Goal: Task Accomplishment & Management: Use online tool/utility

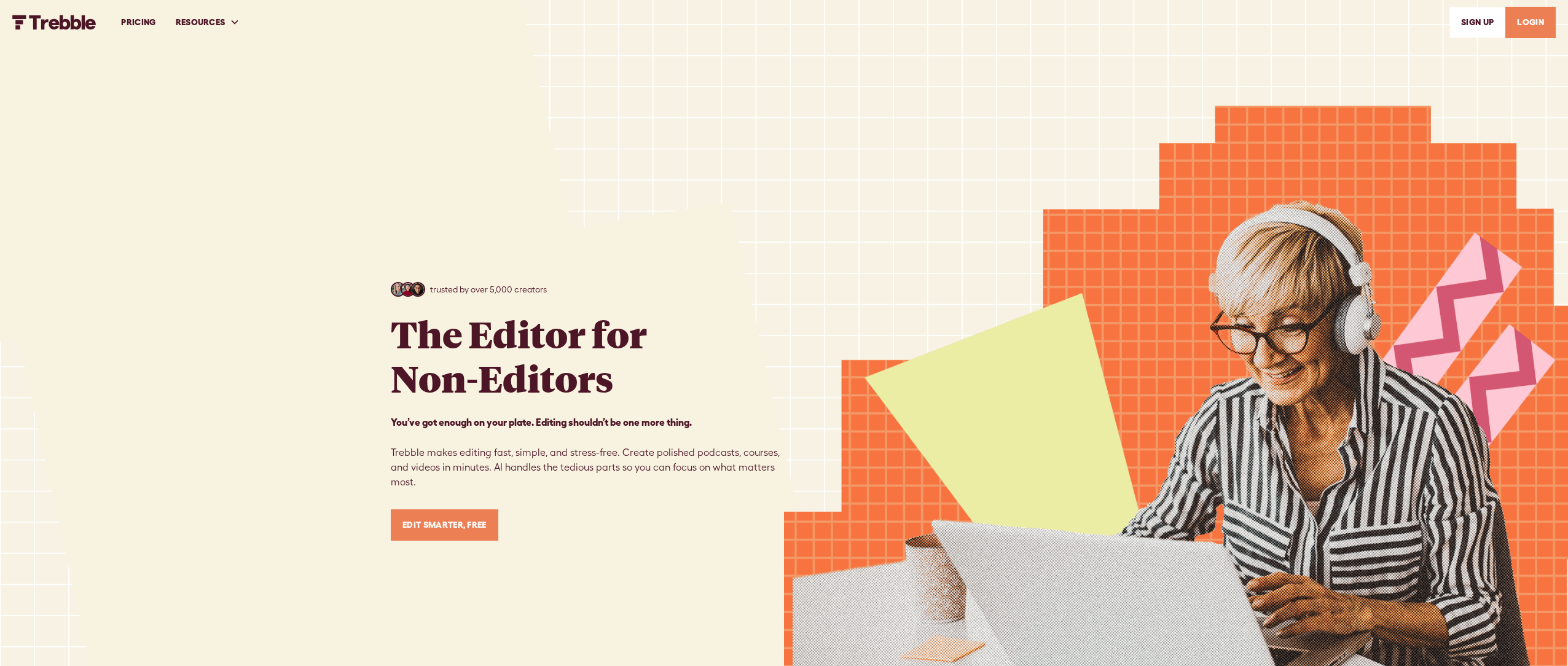
click at [1538, 23] on link "LOGIN" at bounding box center [1531, 22] width 50 height 31
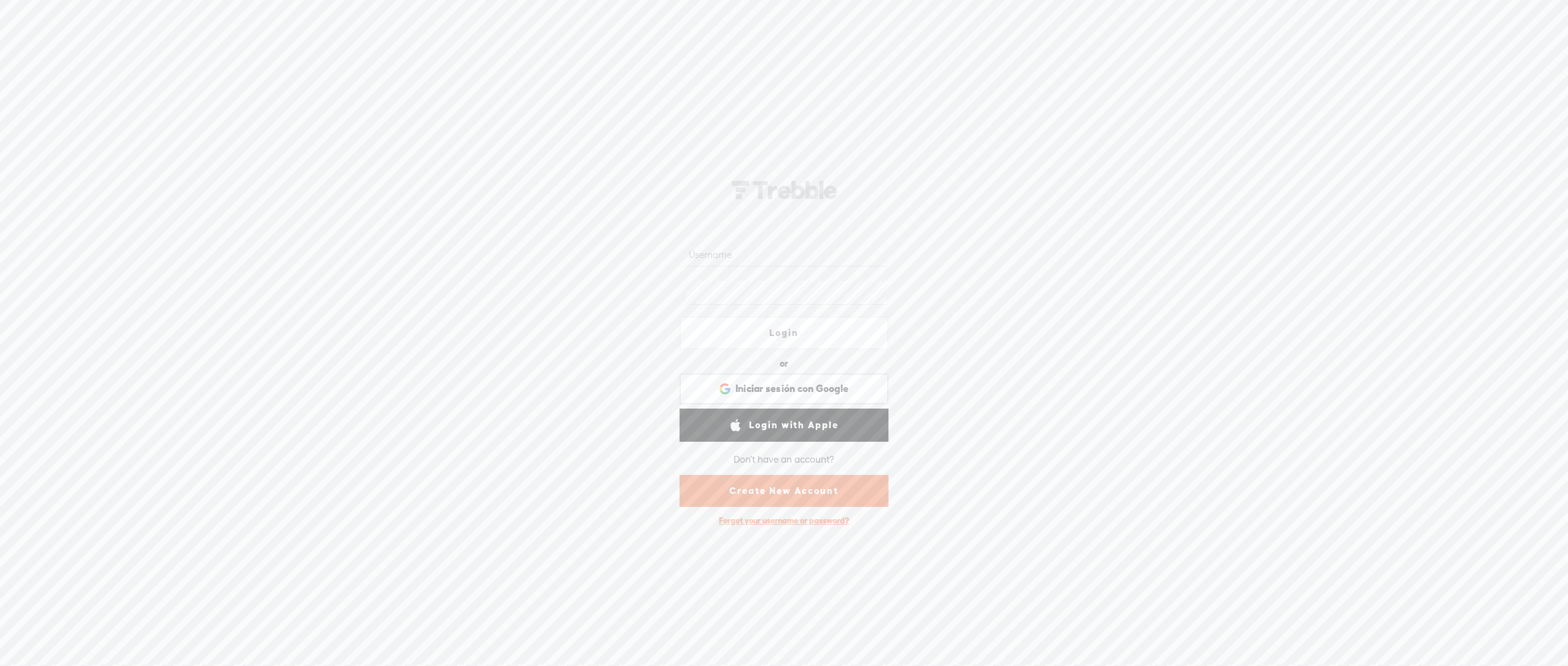
click at [751, 261] on input "text" at bounding box center [786, 254] width 200 height 24
type input "tishatest11"
click at [742, 335] on link "Login" at bounding box center [784, 333] width 209 height 33
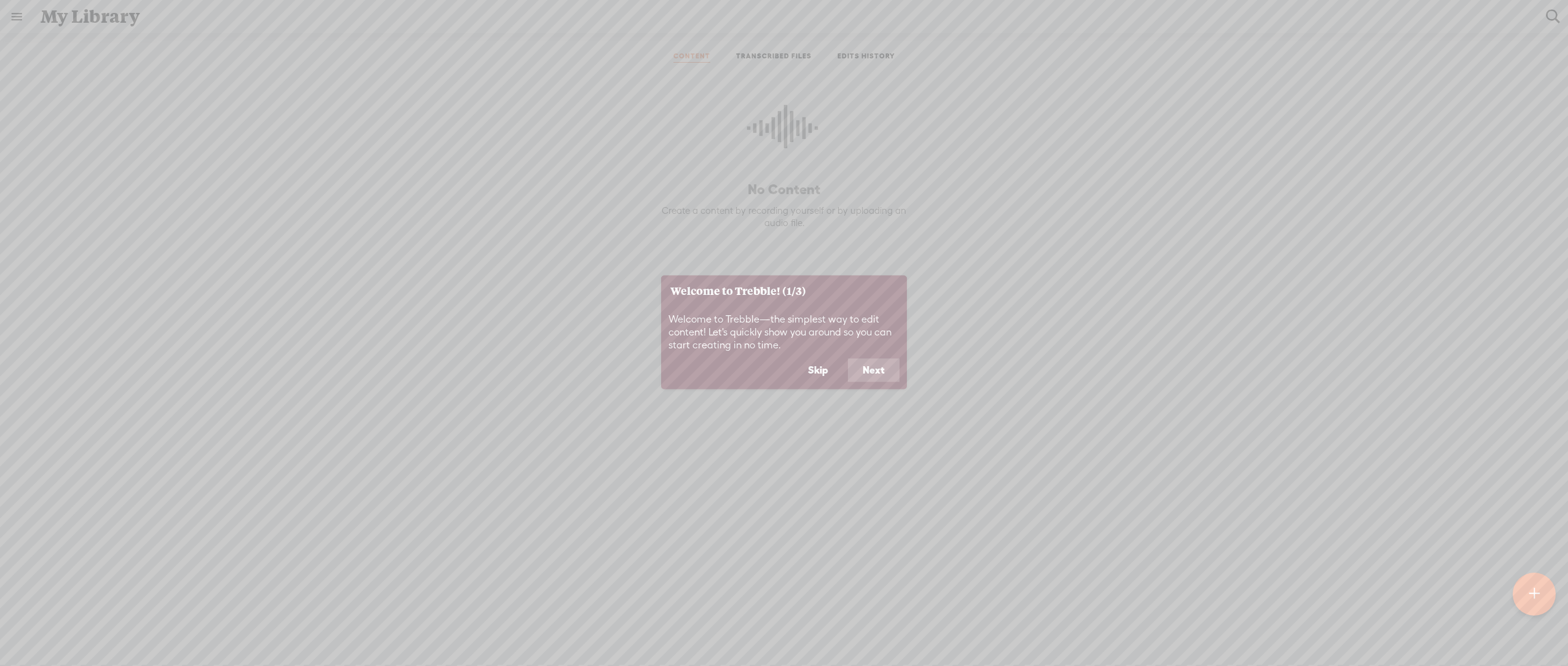
click at [805, 372] on button "Skip" at bounding box center [818, 371] width 49 height 23
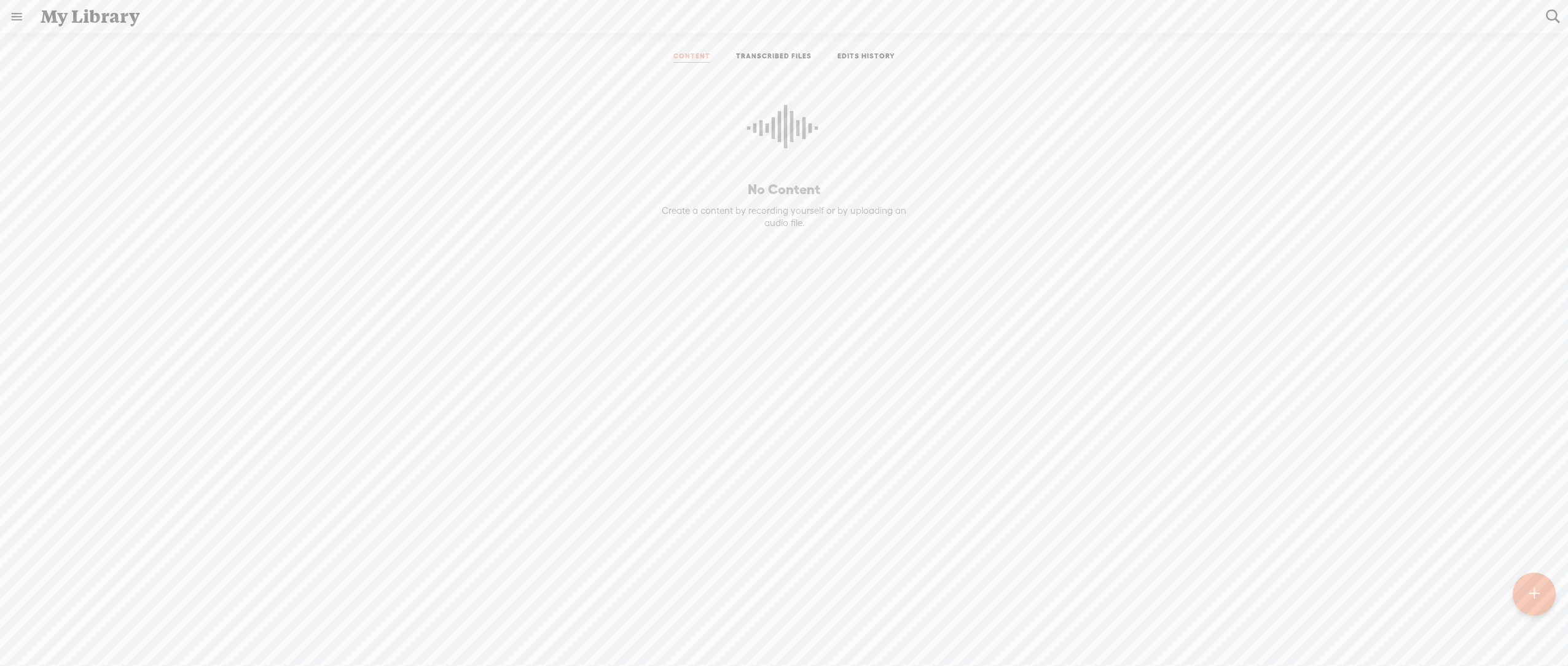
click at [791, 56] on link "TRANSCRIBED FILES" at bounding box center [774, 57] width 76 height 11
click at [501, 135] on span "[PERSON_NAME], septiembre 2025.mp4" at bounding box center [538, 131] width 173 height 10
click at [1102, 130] on button "EDIT" at bounding box center [1099, 133] width 68 height 20
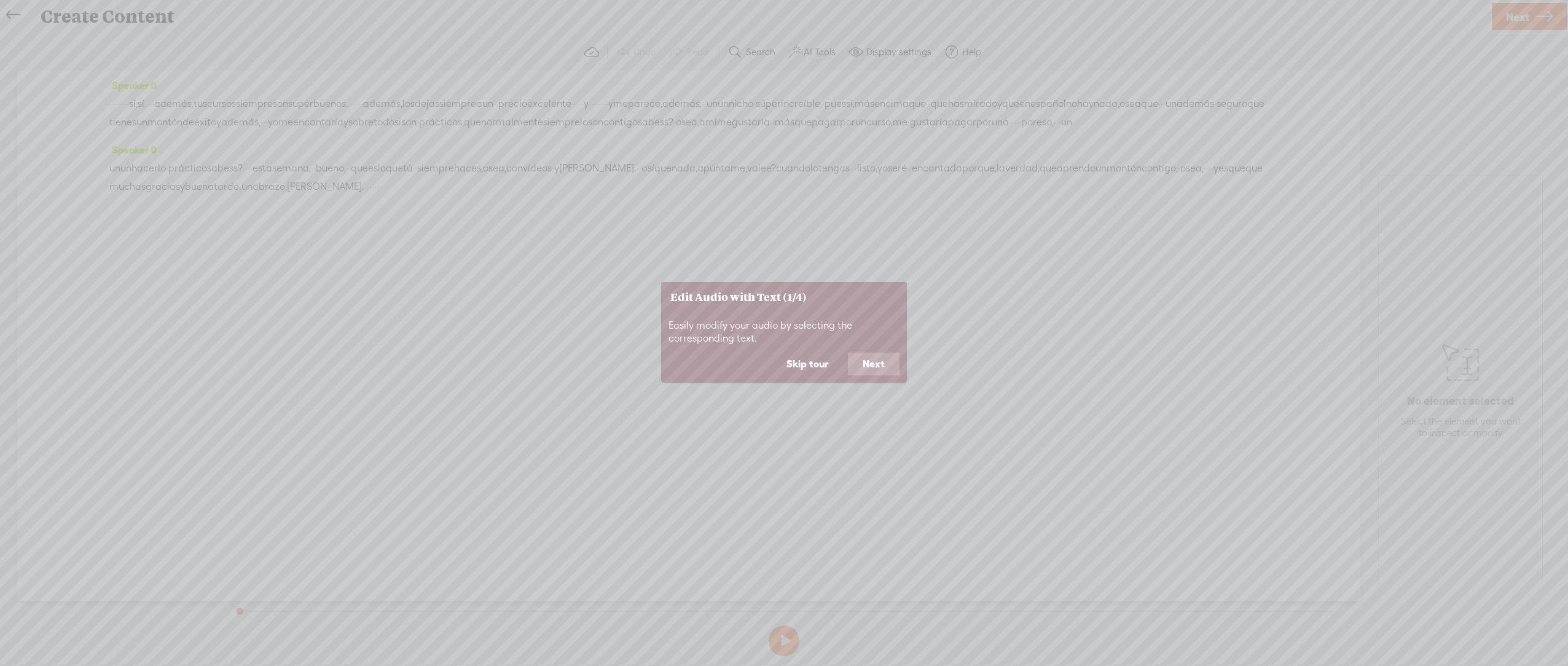
click at [876, 369] on button "Next" at bounding box center [874, 365] width 51 height 23
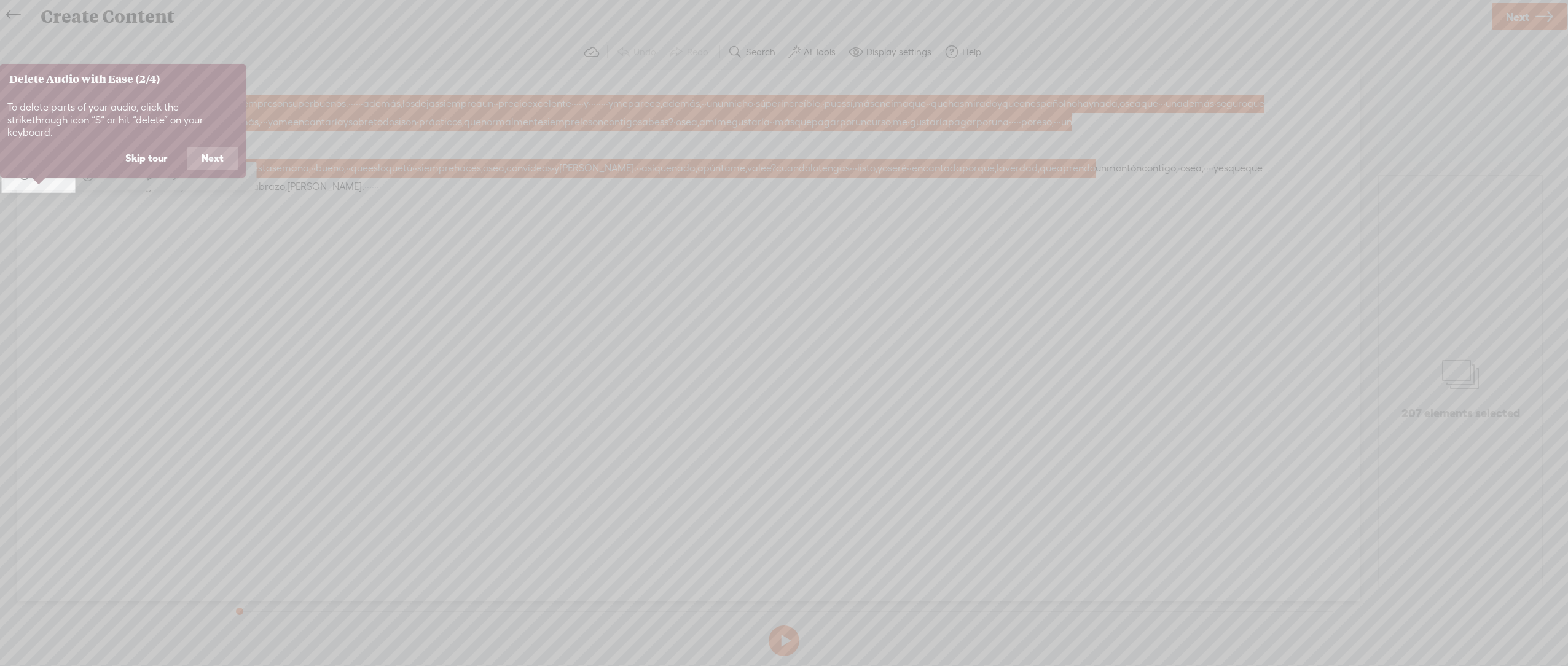
click at [225, 147] on button "Next" at bounding box center [213, 159] width 51 height 23
click at [225, 144] on button "Next" at bounding box center [213, 146] width 51 height 23
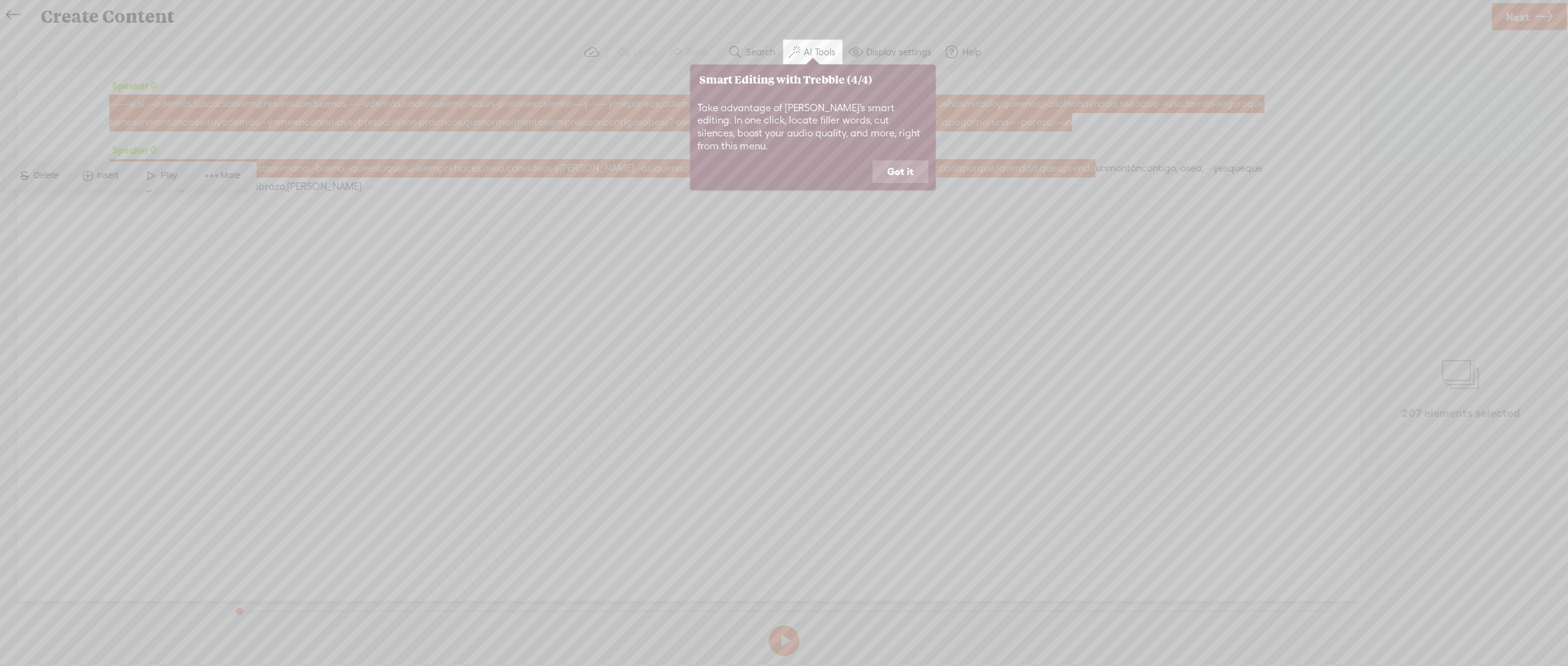
click at [902, 163] on button "Got it" at bounding box center [900, 172] width 56 height 23
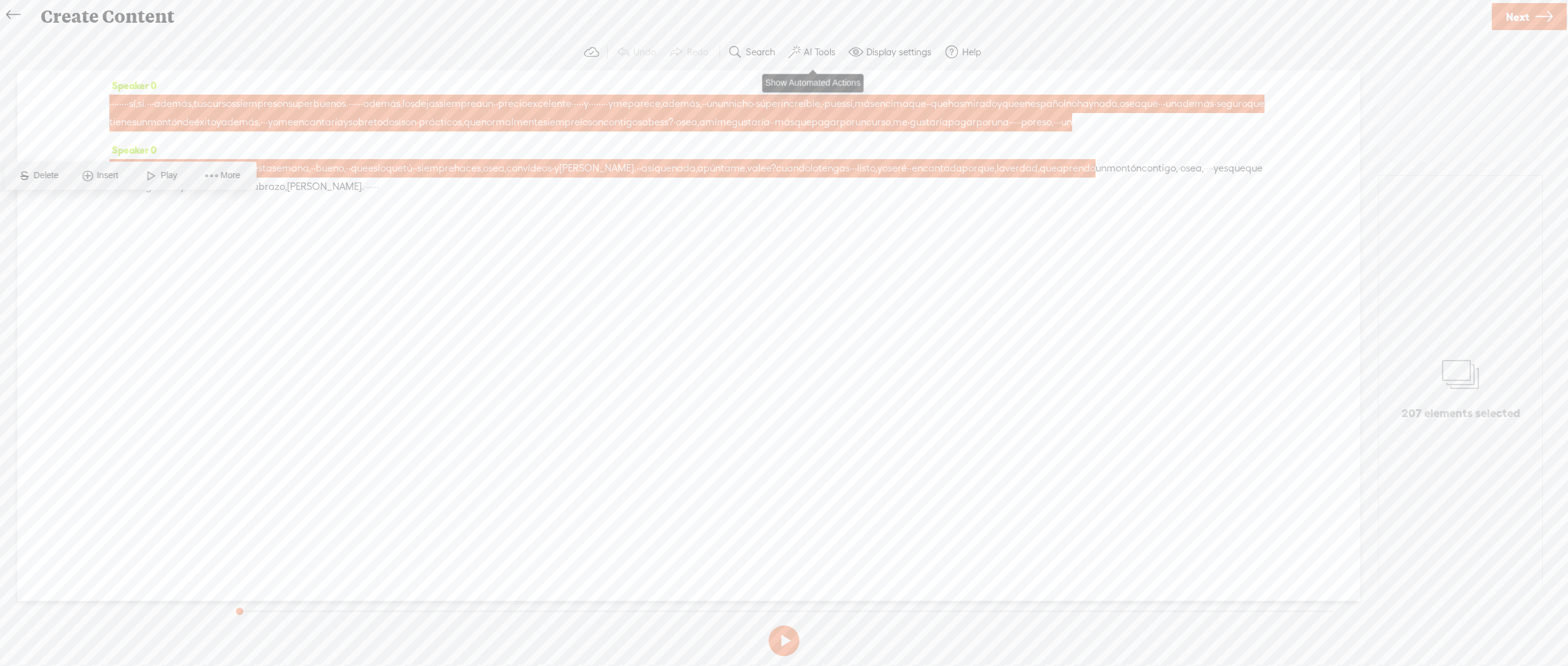
click at [813, 48] on label "AI Tools" at bounding box center [820, 52] width 32 height 12
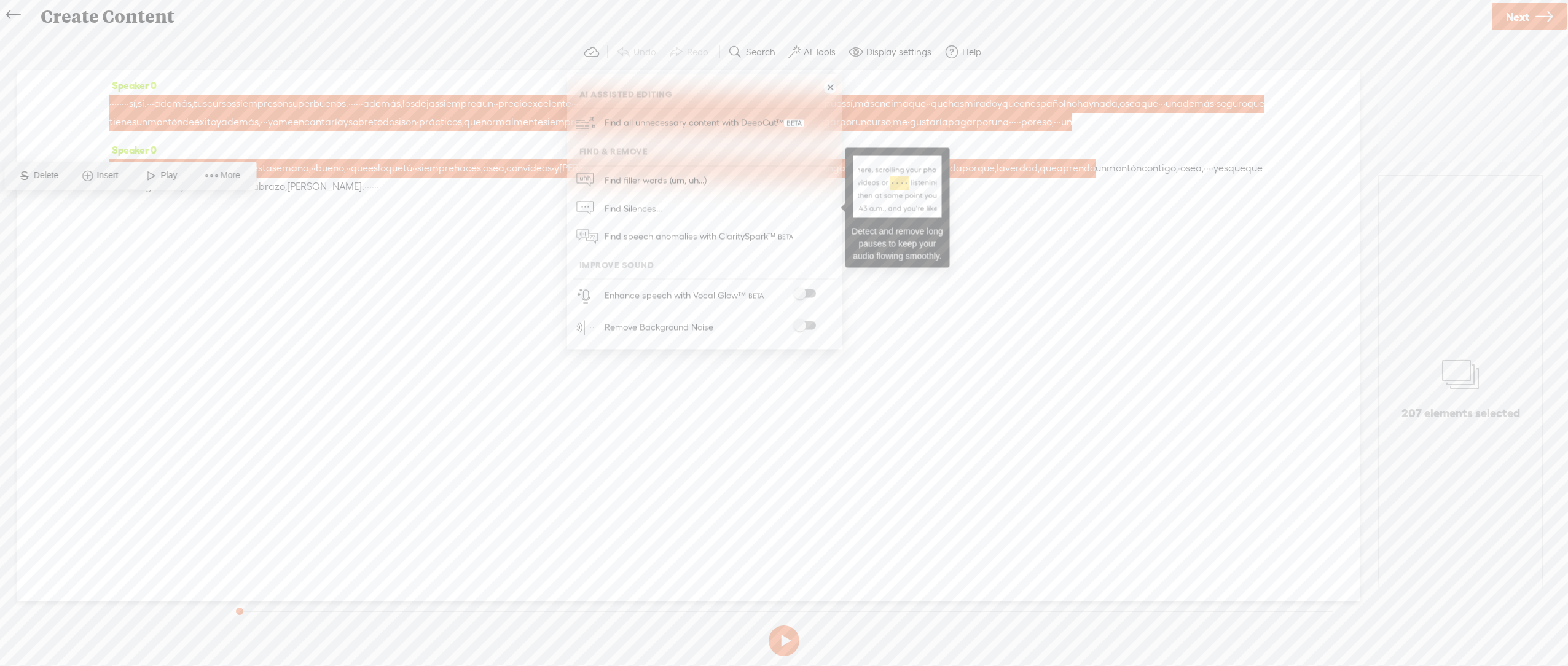
click at [631, 205] on span "Find Silences..." at bounding box center [633, 209] width 66 height 28
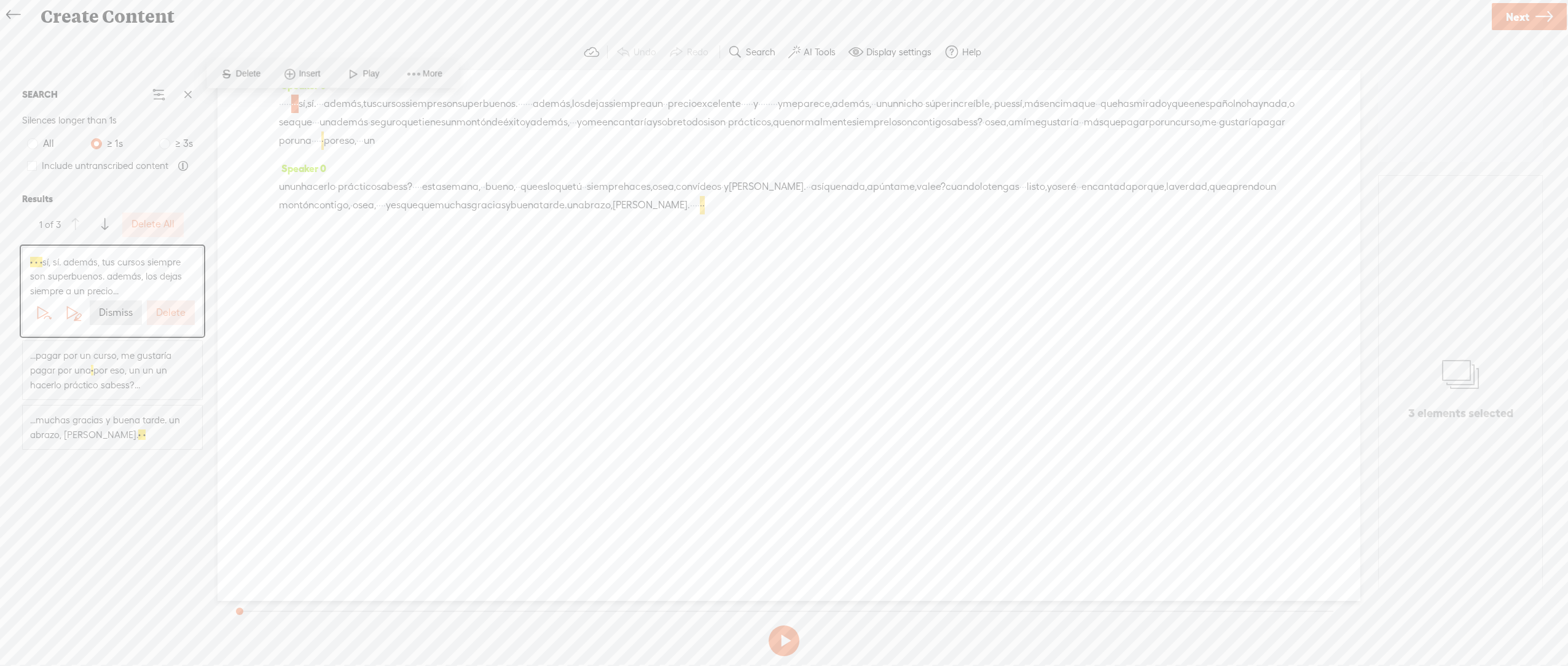
click at [171, 314] on label "Delete" at bounding box center [171, 313] width 30 height 13
click at [172, 319] on label "Delete" at bounding box center [171, 313] width 30 height 13
click at [180, 301] on label "Delete" at bounding box center [171, 298] width 30 height 13
click at [746, 103] on span "excelente" at bounding box center [723, 104] width 44 height 18
click at [1225, 132] on span "gustaría" at bounding box center [1244, 123] width 38 height 18
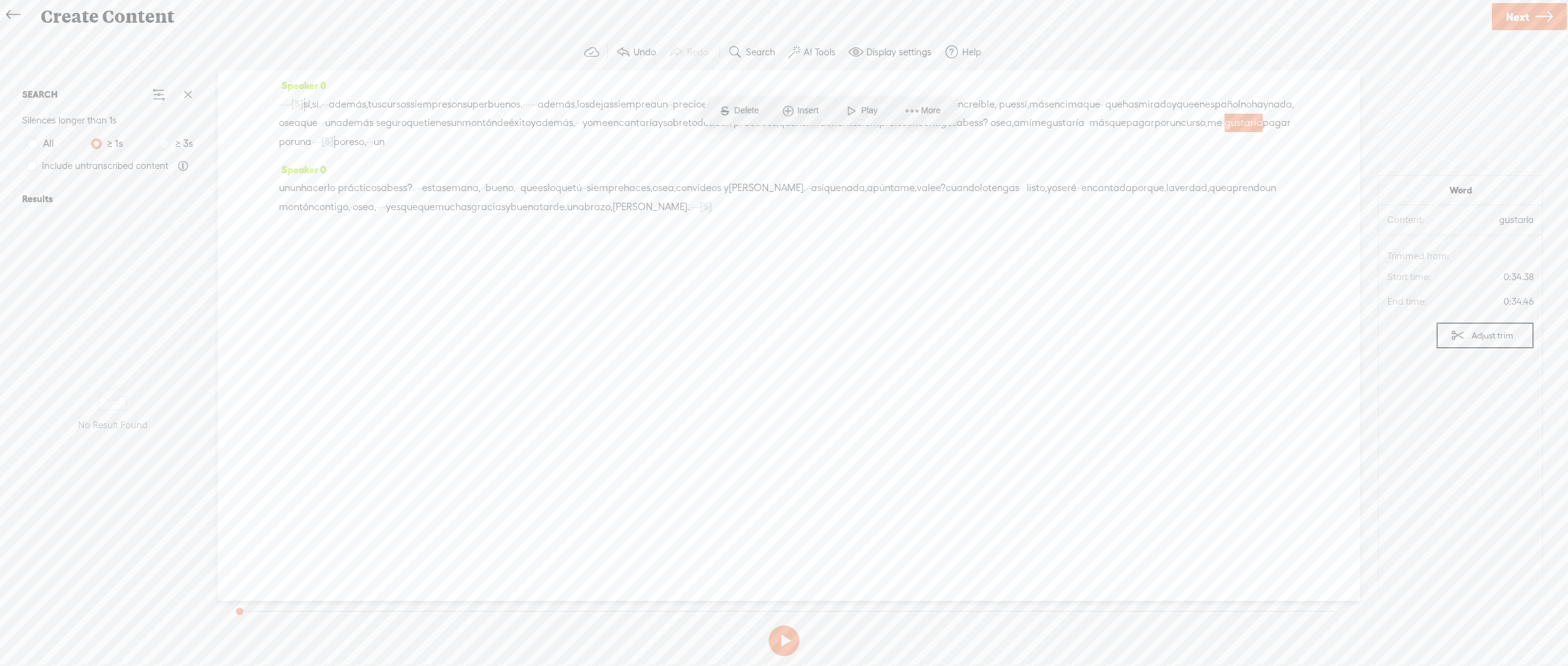
click at [1517, 14] on span "Next" at bounding box center [1518, 17] width 23 height 31
click at [9, 19] on icon at bounding box center [13, 15] width 14 height 28
click at [11, 22] on icon at bounding box center [13, 15] width 14 height 28
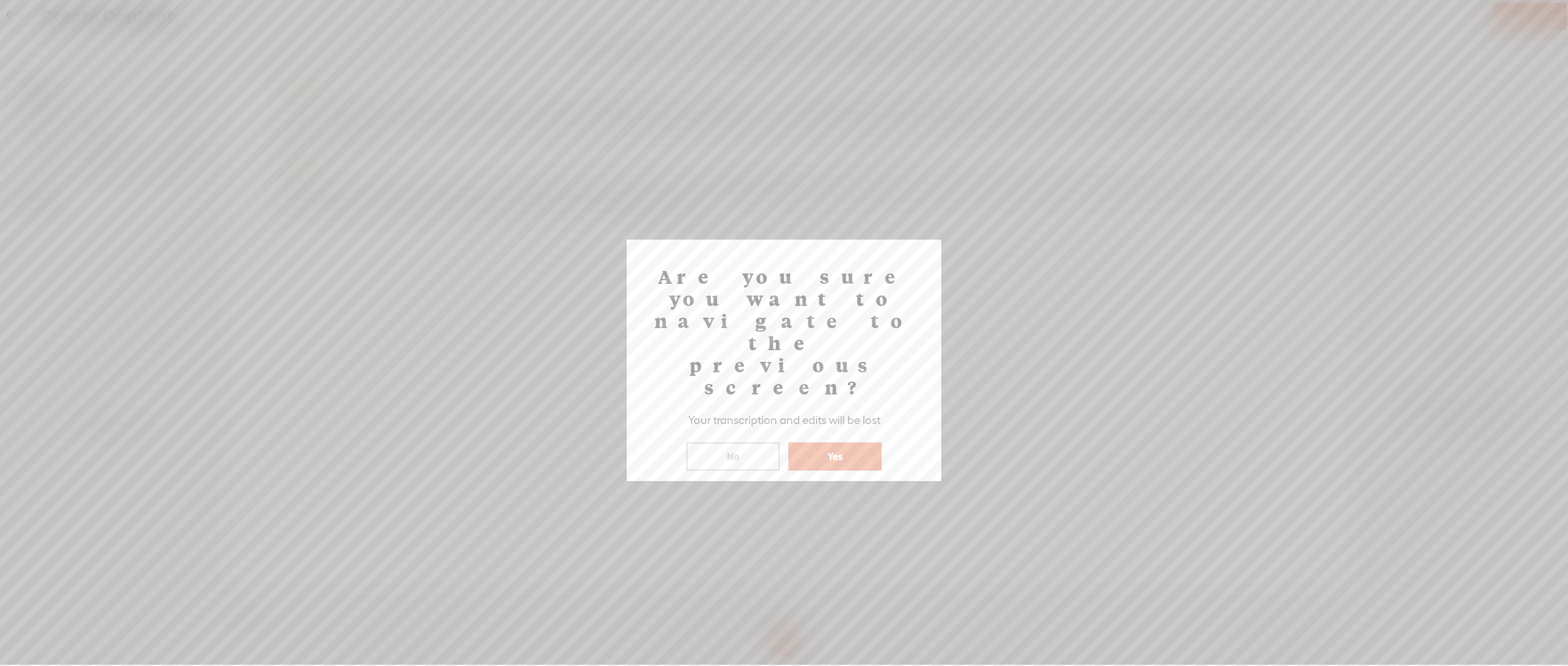
click at [765, 442] on button "No" at bounding box center [733, 457] width 93 height 28
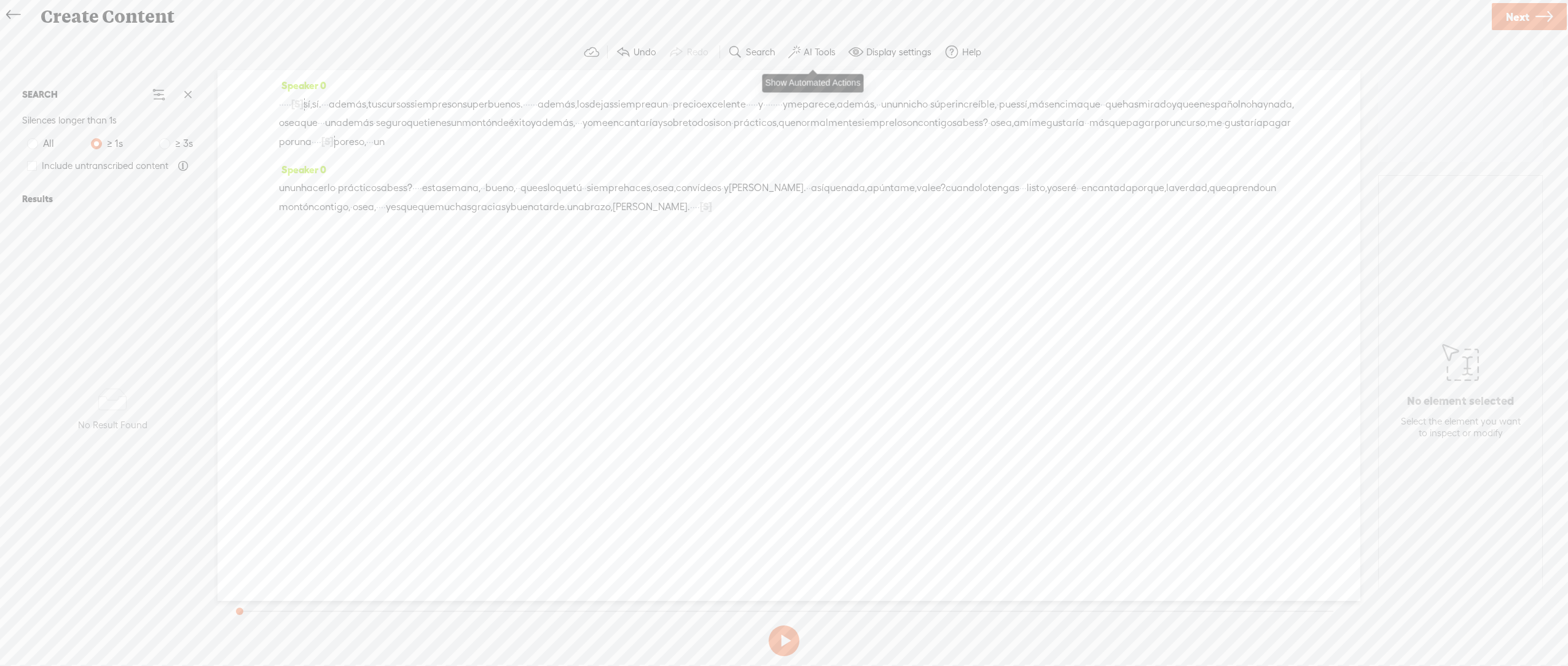
click at [821, 54] on label "AI Tools" at bounding box center [820, 52] width 32 height 12
click at [811, 293] on span at bounding box center [805, 293] width 22 height 9
click at [281, 93] on div "Speaker 0 · · · · · [S] · · · sí, sí. · · · además, tus cursos siempre son supe…" at bounding box center [789, 118] width 1020 height 84
click at [782, 652] on button at bounding box center [784, 641] width 30 height 30
drag, startPoint x: 332, startPoint y: 102, endPoint x: 276, endPoint y: 102, distance: 56.0
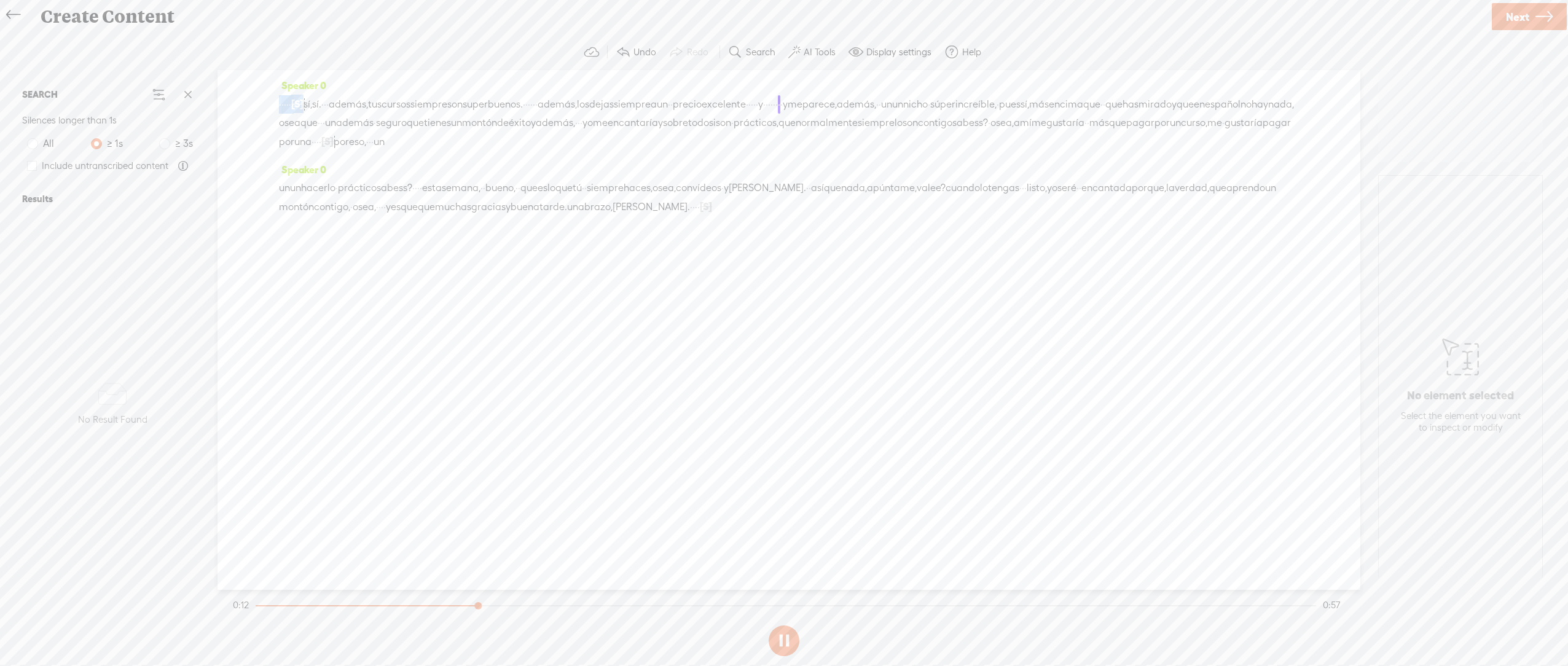
click at [276, 102] on div "Speaker 0 · · · · · [S] · · · sí, sí. · · · además, tus cursos siempre son supe…" at bounding box center [788, 330] width 1143 height 520
click at [784, 642] on button at bounding box center [784, 641] width 30 height 30
click at [819, 54] on label "AI Tools" at bounding box center [820, 52] width 32 height 12
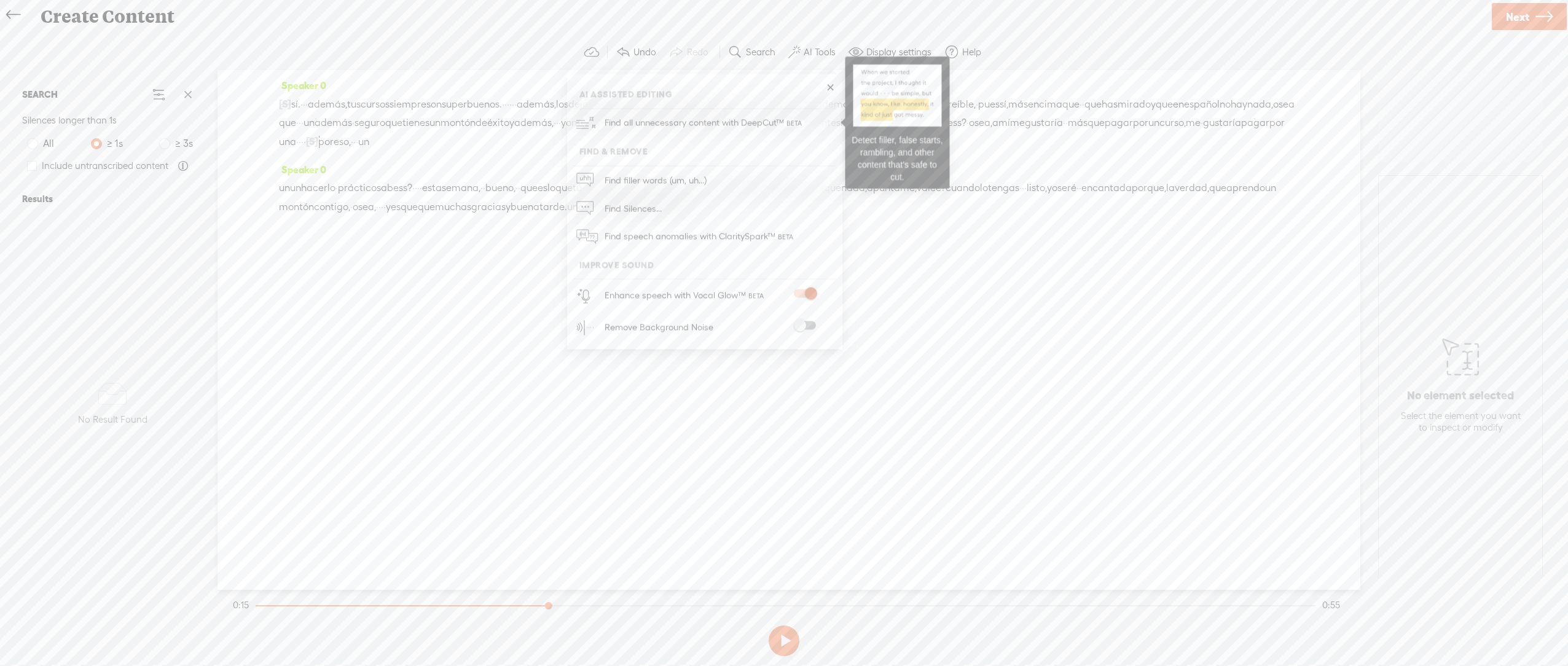
click at [748, 127] on span "Find all unnecessary content with DeepCut™" at bounding box center [704, 123] width 209 height 29
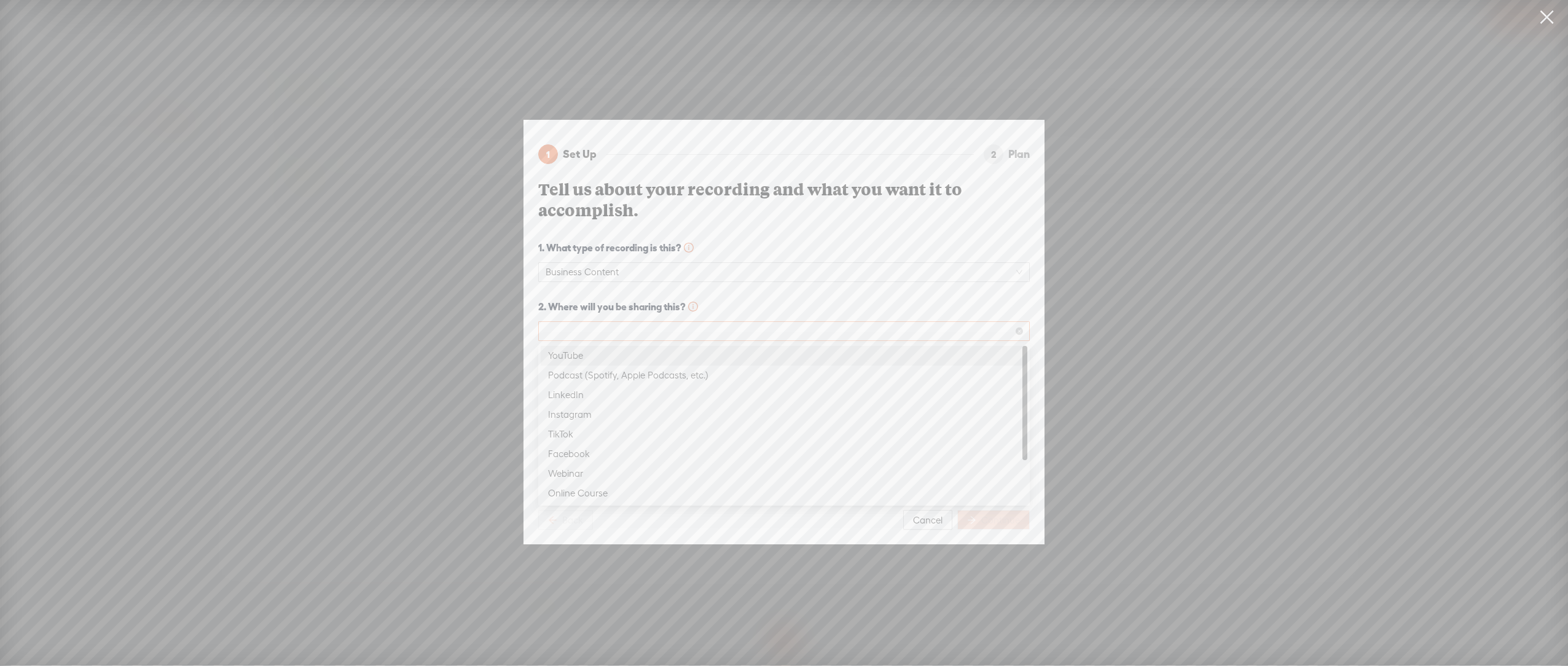
click at [619, 335] on span at bounding box center [784, 331] width 477 height 18
click at [632, 455] on div "Company Website/Blog" at bounding box center [784, 455] width 472 height 15
click at [624, 472] on textarea at bounding box center [784, 464] width 492 height 49
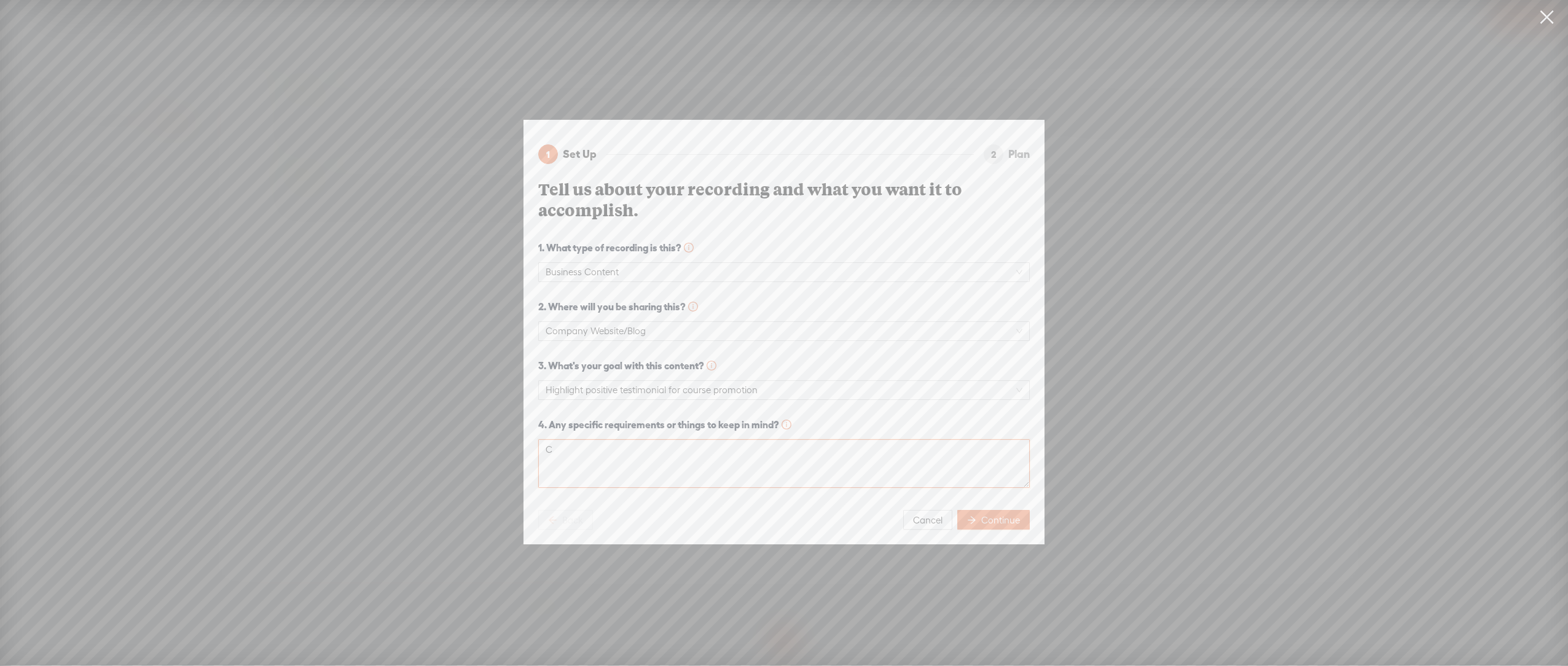
scroll to position [0, 0]
type textarea "Cut off repeated words and what appears to be rambling or out of context"
click at [1003, 518] on span "Continue" at bounding box center [1000, 520] width 39 height 12
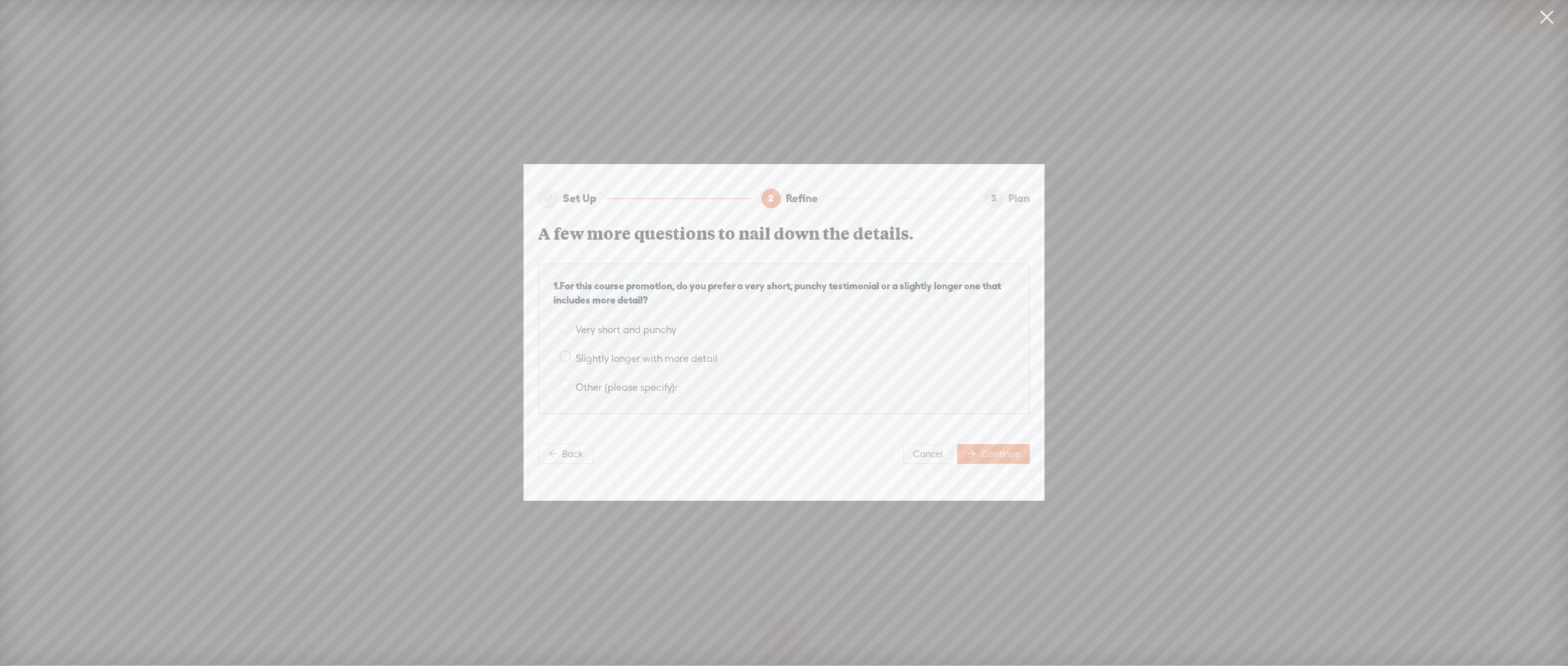
click at [690, 363] on span "Slightly longer with more detail" at bounding box center [647, 358] width 152 height 12
click at [571, 362] on input "Slightly longer with more detail" at bounding box center [565, 356] width 11 height 11
radio input "true"
click at [1001, 458] on span "Continue" at bounding box center [1000, 454] width 39 height 12
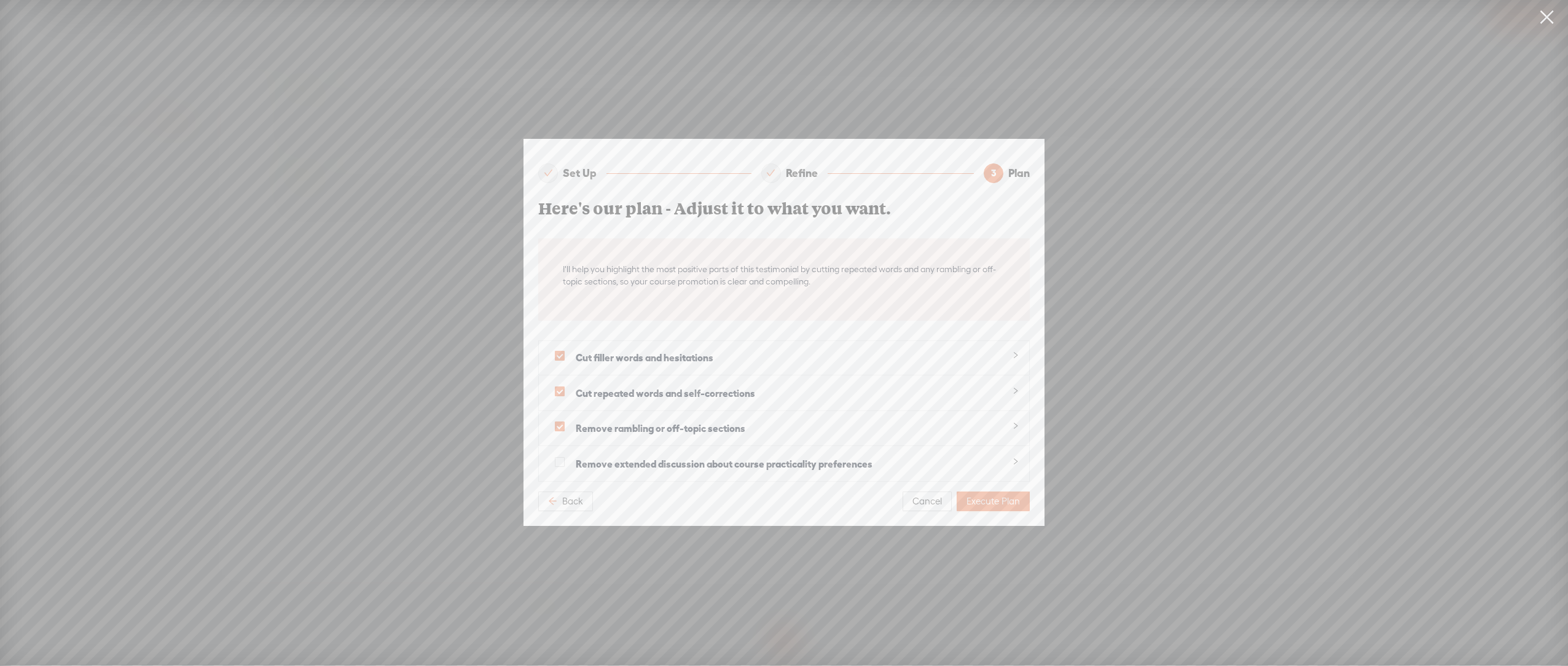
click at [1020, 357] on div "Cut filler words and hesitations" at bounding box center [784, 358] width 490 height 35
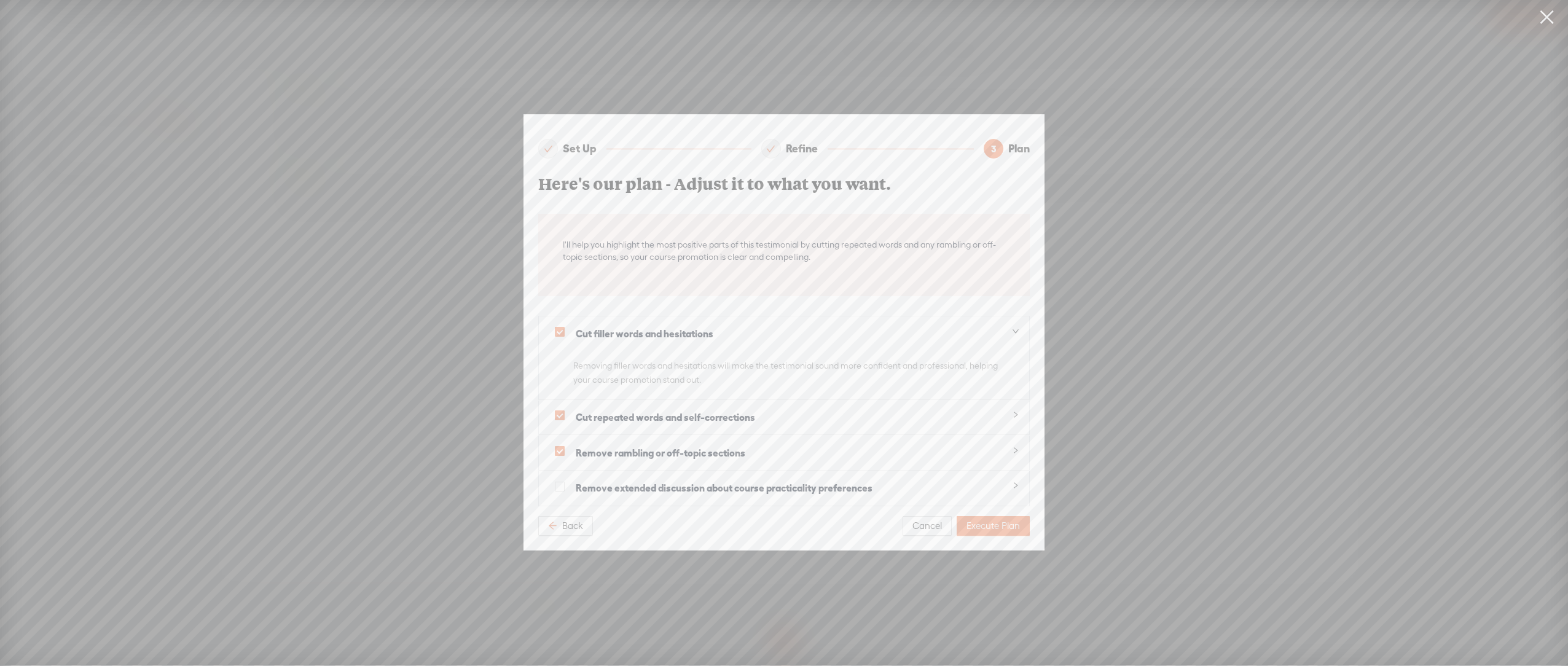
click at [1009, 413] on div at bounding box center [1012, 415] width 15 height 14
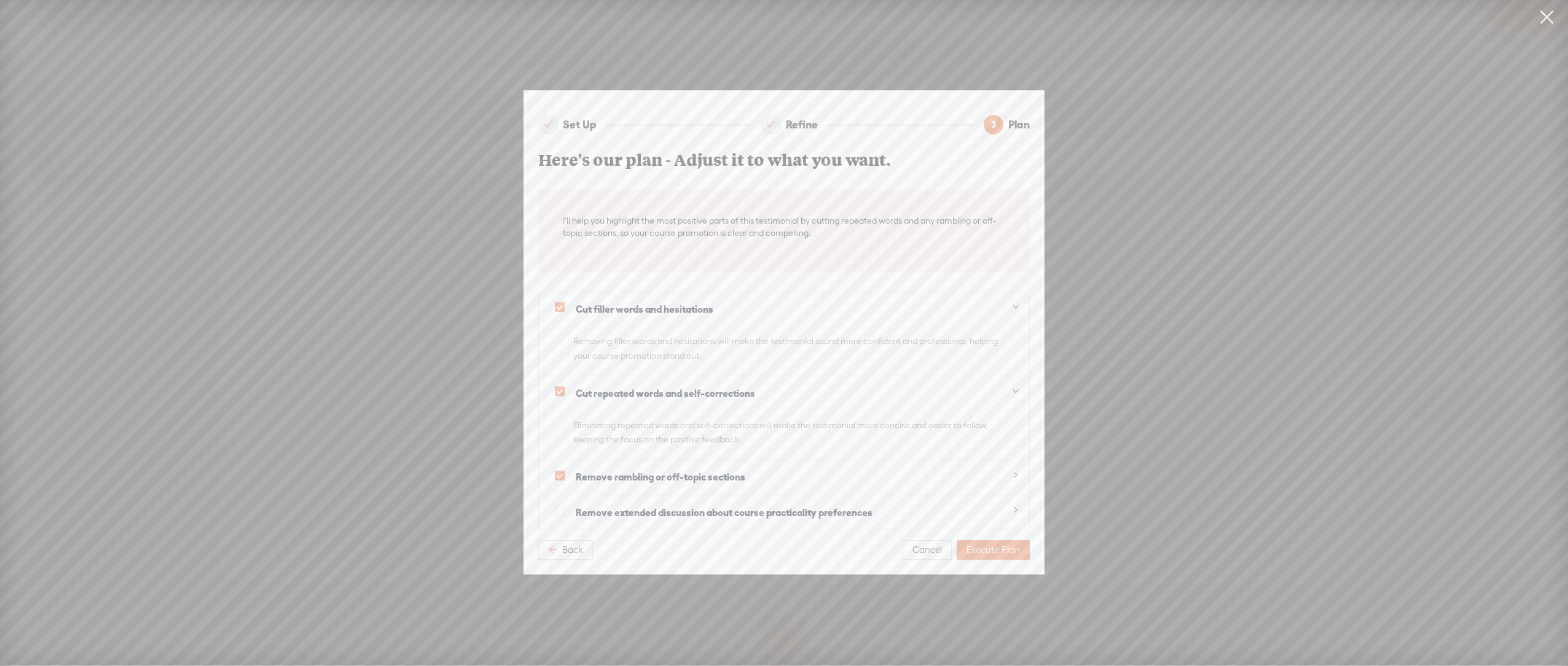
click at [1012, 478] on icon "collapsed" at bounding box center [1015, 475] width 7 height 7
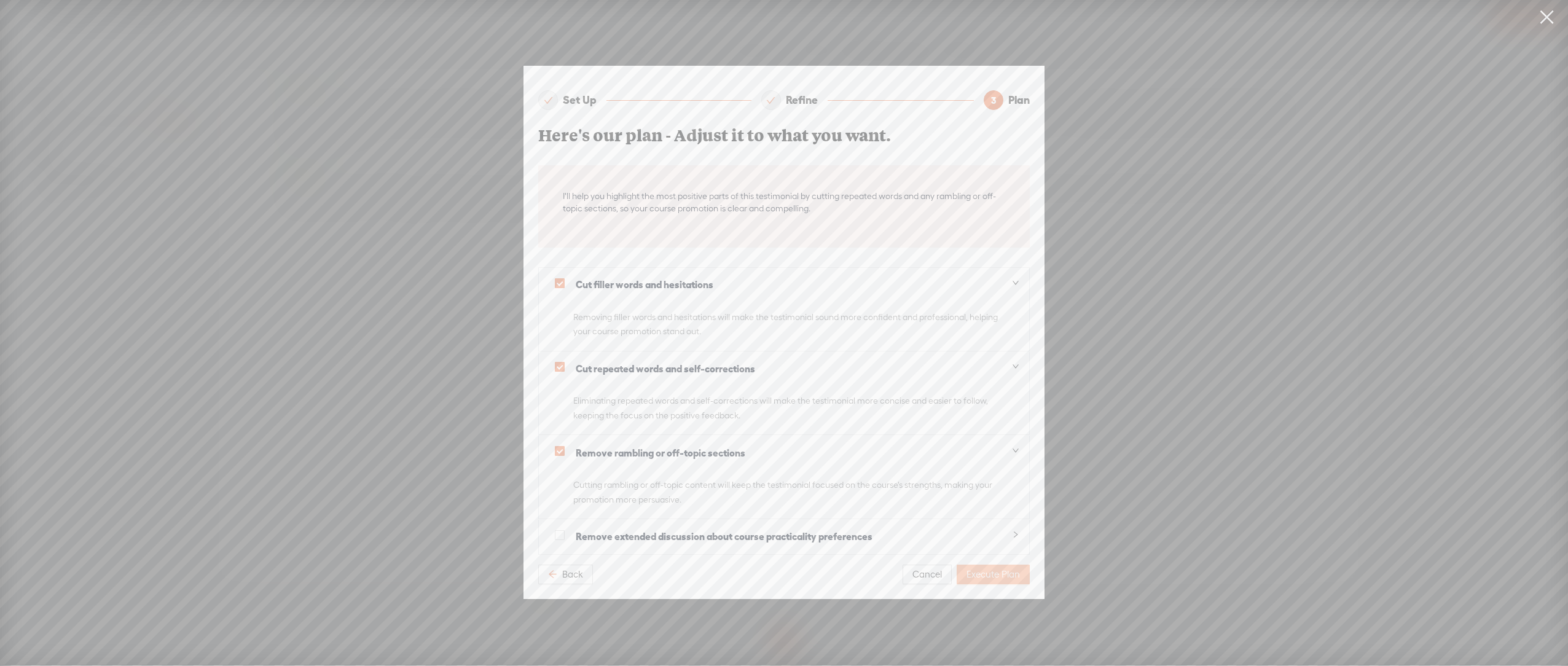
click at [998, 577] on span "Execute Plan" at bounding box center [993, 575] width 54 height 12
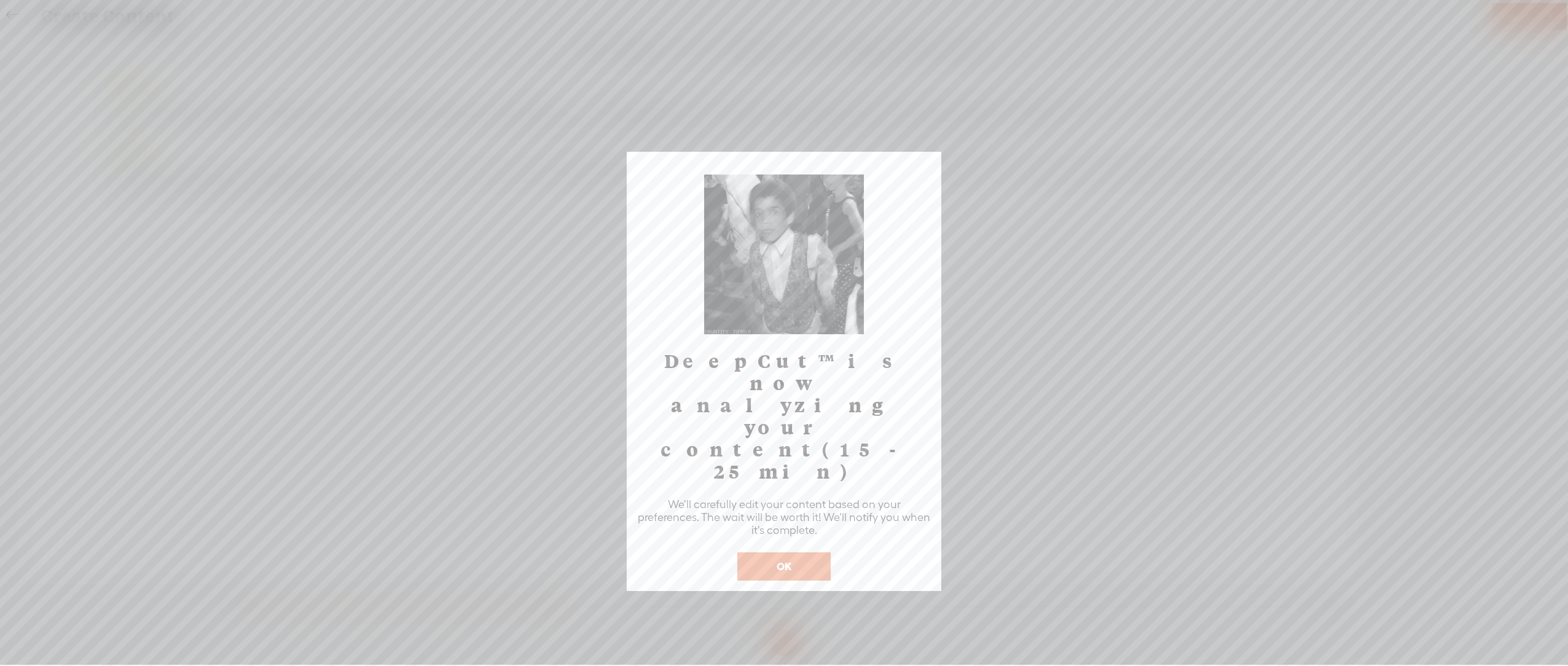
click at [782, 553] on button "OK" at bounding box center [784, 567] width 93 height 28
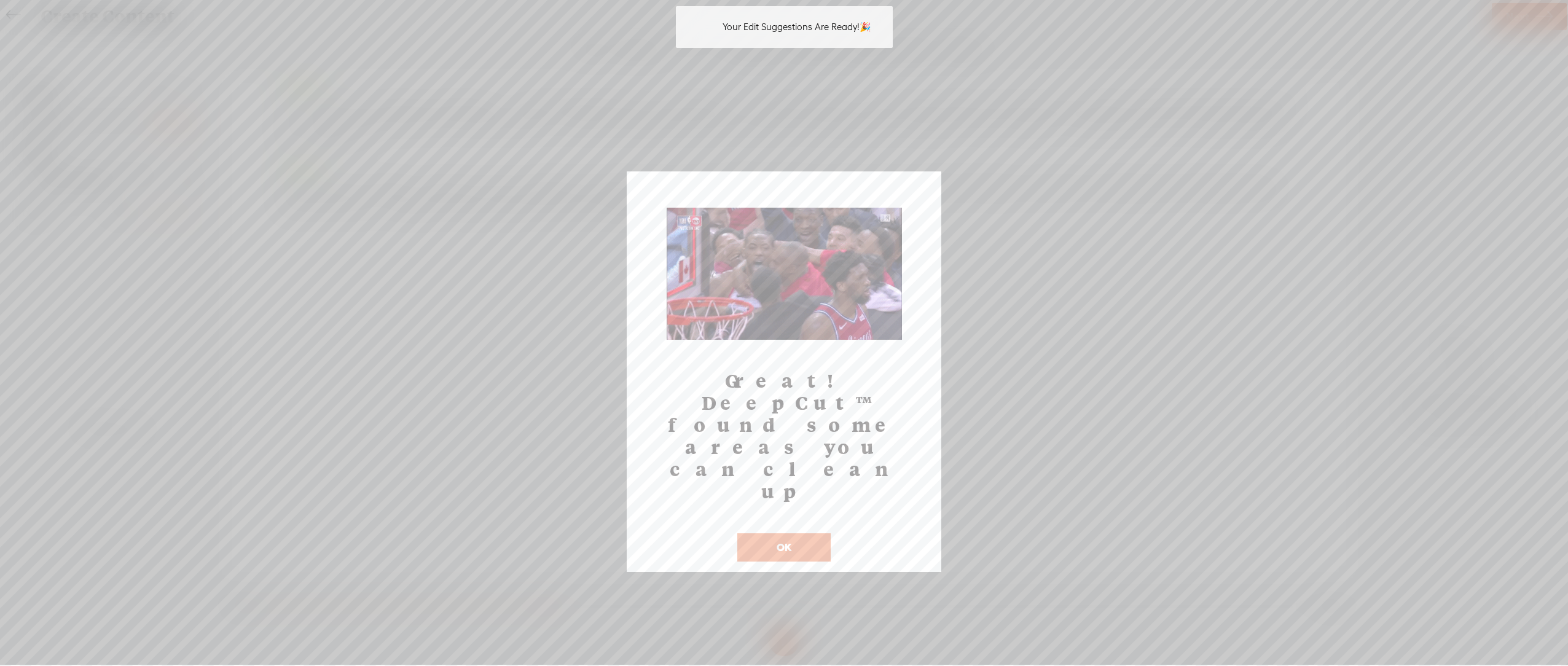
click at [782, 533] on button "OK" at bounding box center [784, 547] width 93 height 28
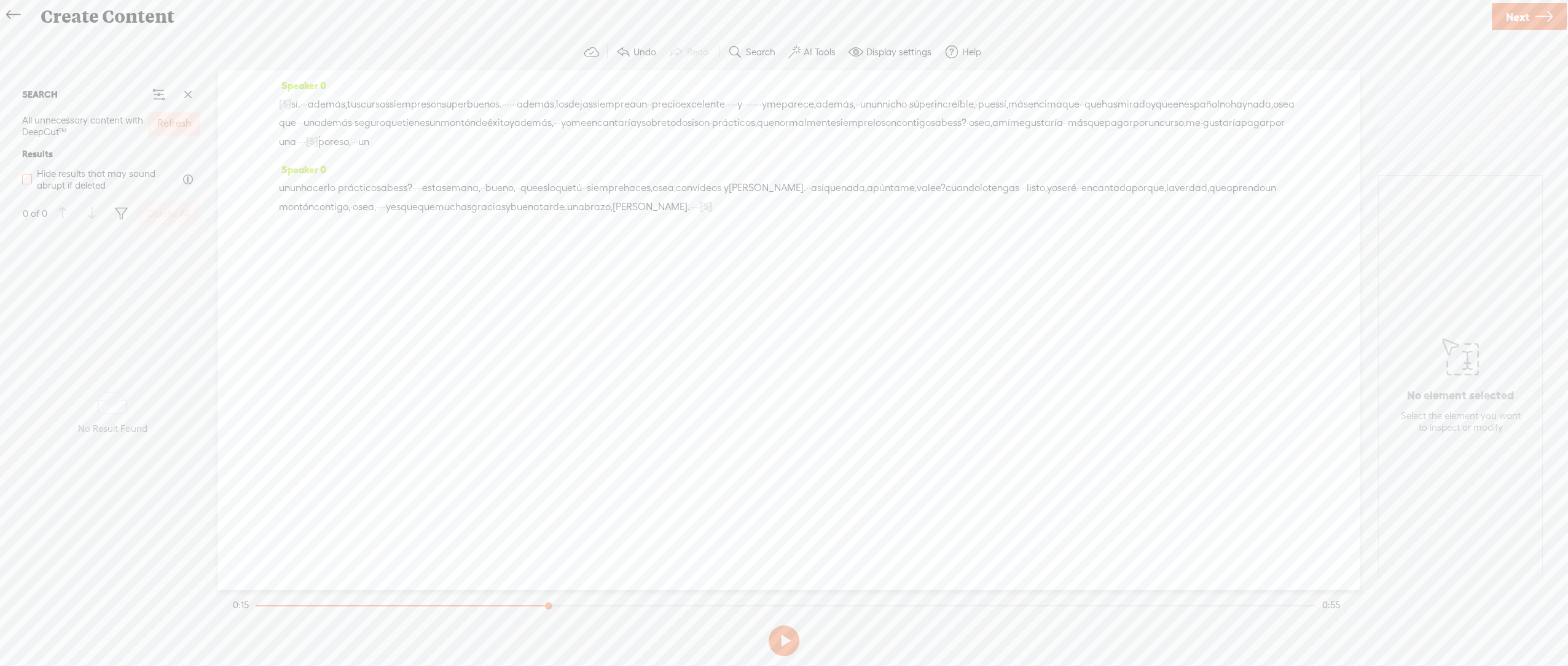
click at [24, 177] on span at bounding box center [27, 180] width 10 height 10
click at [24, 177] on input "Hide results that may sound abrupt if deleted" at bounding box center [27, 180] width 10 height 10
checkbox input "true"
click at [162, 119] on label "Refresh" at bounding box center [174, 123] width 34 height 13
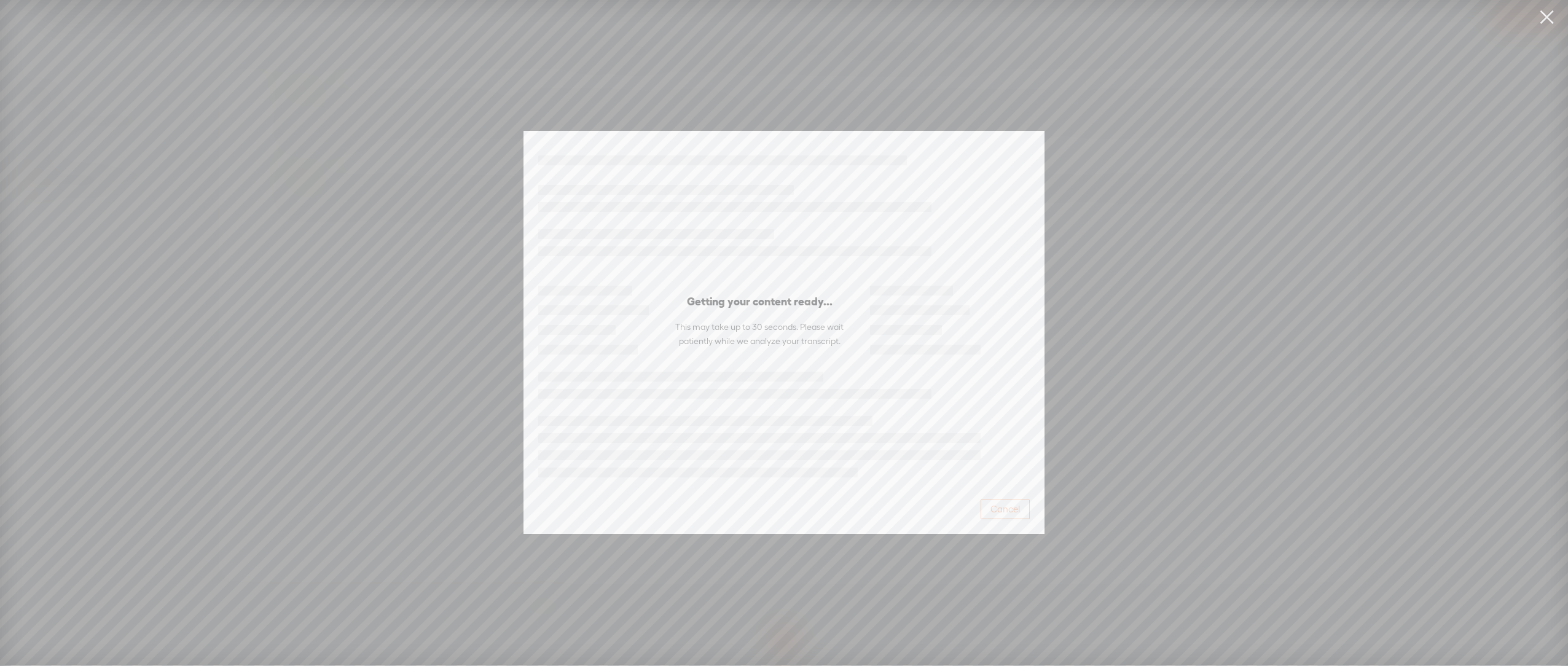
click at [1008, 510] on span "Cancel" at bounding box center [1005, 509] width 30 height 12
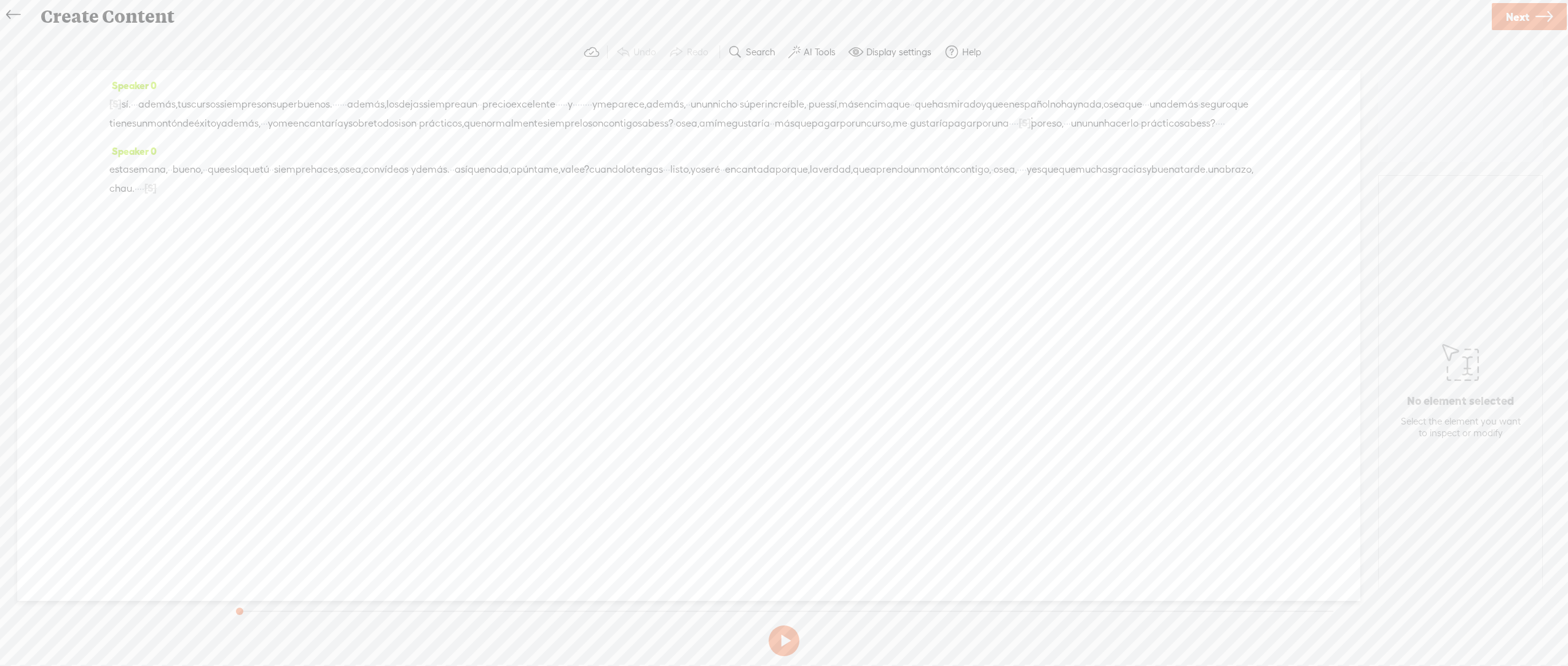
click at [1529, 12] on link "Next" at bounding box center [1529, 17] width 75 height 27
click at [105, 18] on div "Create Content" at bounding box center [763, 16] width 1463 height 32
click at [32, 16] on div "Create Content" at bounding box center [763, 16] width 1463 height 32
click at [13, 16] on icon at bounding box center [13, 15] width 14 height 28
click at [885, 56] on label "Display settings" at bounding box center [899, 52] width 65 height 12
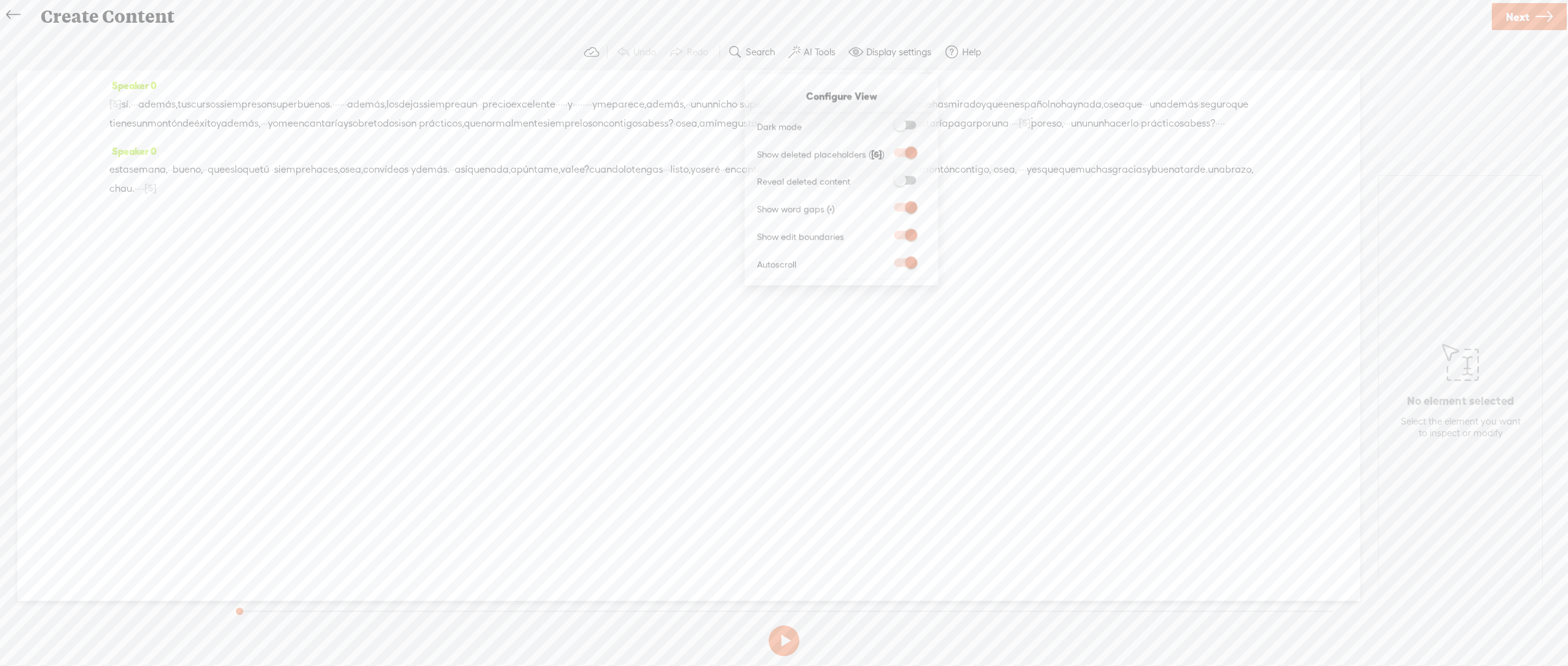
click at [1043, 275] on div "Speaker 0 [S] · · · · · · · · sí, sí. · · · además, tus cursos siempre son supe…" at bounding box center [688, 335] width 1343 height 531
click at [387, 104] on span "además," at bounding box center [367, 104] width 39 height 18
drag, startPoint x: 383, startPoint y: 102, endPoint x: 467, endPoint y: 106, distance: 84.1
click at [467, 106] on div "[S] · · · · · · · · sí, sí. · · · además, tus cursos siempre son superbuenos. ·…" at bounding box center [688, 114] width 1159 height 38
click at [333, 102] on span "superbuenos." at bounding box center [302, 104] width 60 height 18
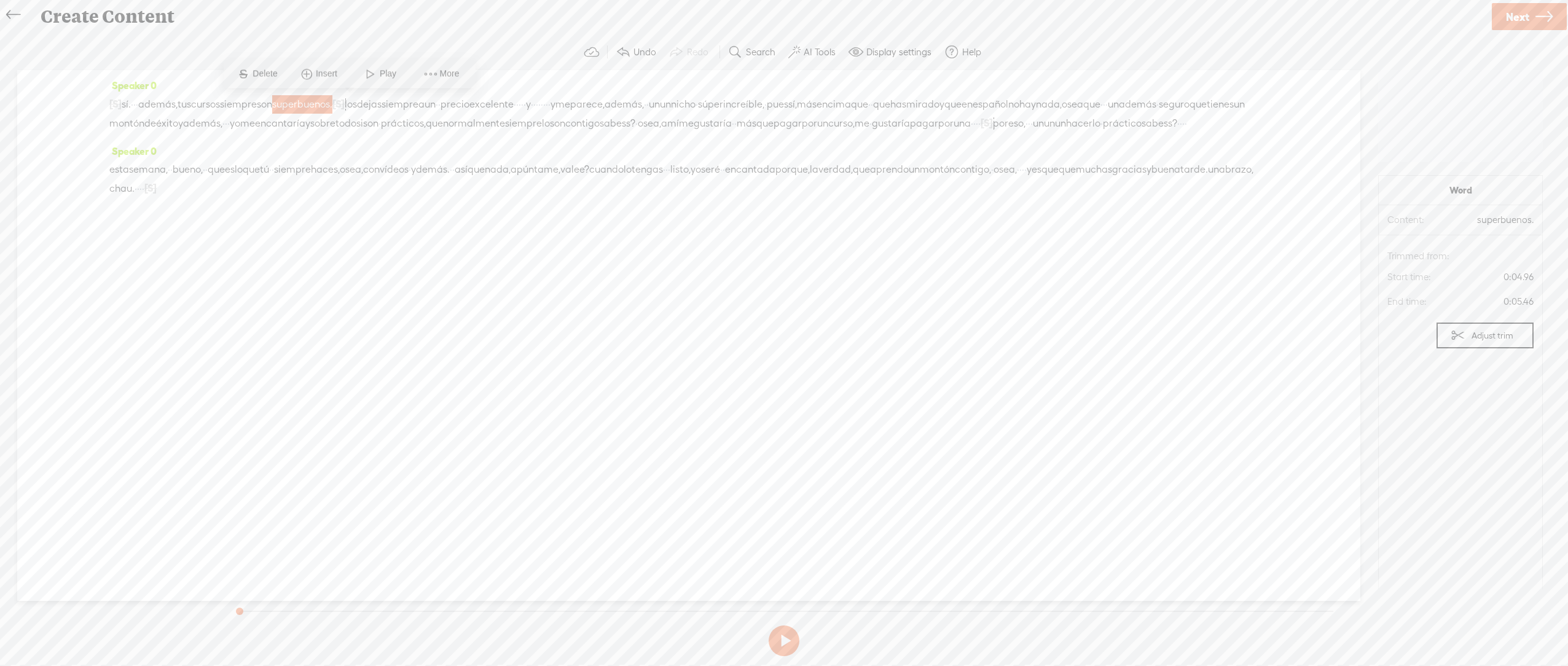
click at [381, 70] on span "Play" at bounding box center [389, 75] width 20 height 12
click at [776, 636] on button at bounding box center [784, 641] width 30 height 30
